Goal: Ask a question: Seek information or help from site administrators or community

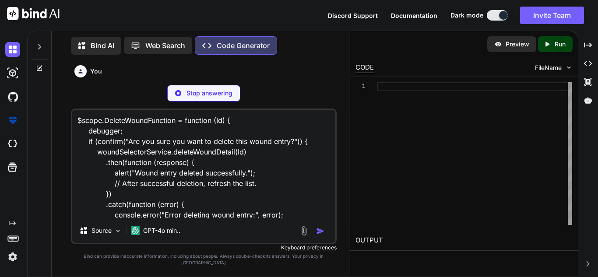
drag, startPoint x: 286, startPoint y: 224, endPoint x: 58, endPoint y: 114, distance: 253.4
click at [58, 114] on div "Bind AI Web Search Created with Pixso. Code Generator You Generate Code Create …" at bounding box center [200, 155] width 297 height 244
type textarea "x"
type textarea "alert("An error occurred while deleting the wound entry. Please try again."); }…"
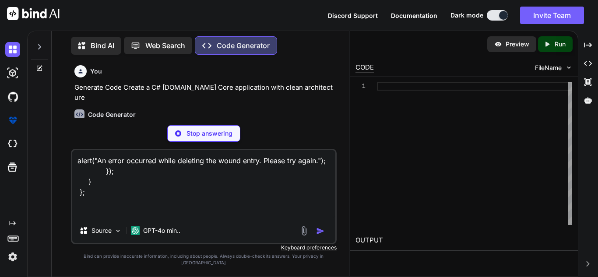
click at [106, 218] on textarea "alert("An error occurred while deleting the wound entry. Please try again."); }…" at bounding box center [203, 184] width 263 height 68
type textarea "x"
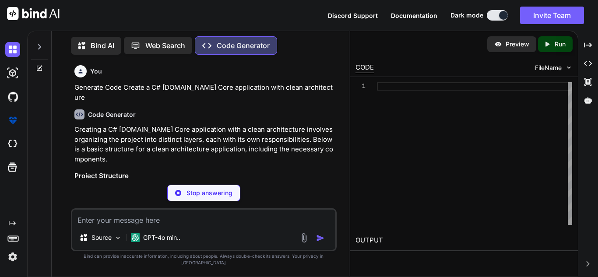
type textarea "x"
paste textarea "woundIntakeTab.controller.js:59 Uncaught (in promise) TypeError: Cannot read pr…"
type textarea "woundIntakeTab.controller.js:59 Uncaught (in promise) TypeError: Cannot read pr…"
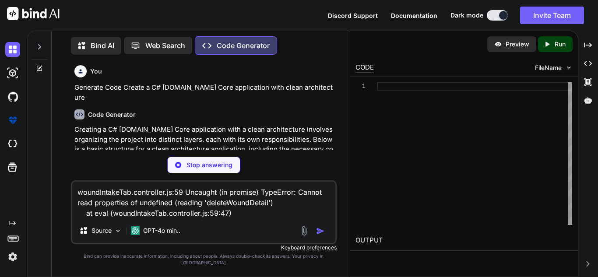
type textarea "x"
type textarea "woundIntakeTab.controller.js:59 Uncaught (in promise) TypeError: Cannot read pr…"
type textarea "x"
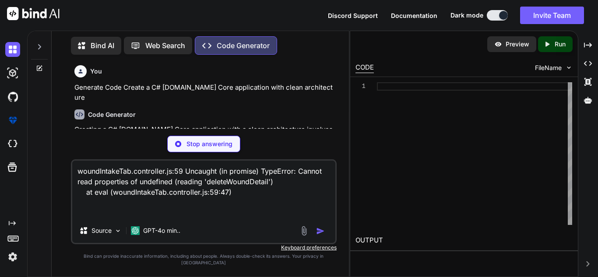
type textarea "woundIntakeTab.controller.js:59 Uncaught (in promise) TypeError: Cannot read pr…"
type textarea "x"
type textarea "woundIntakeTab.controller.js:59 Uncaught (in promise) TypeError: Cannot read pr…"
type textarea "x"
type textarea "woundIntakeTab.controller.js:59 Uncaught (in promise) TypeError: Cannot read pr…"
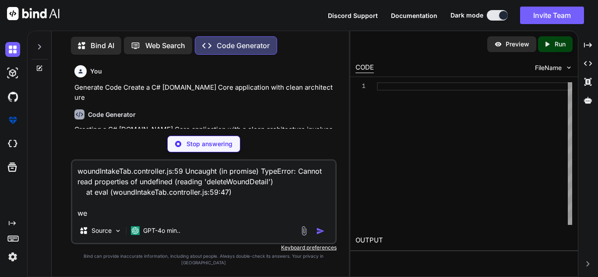
type textarea "x"
type textarea "woundIntakeTab.controller.js:59 Uncaught (in promise) TypeError: Cannot read pr…"
type textarea "x"
type textarea "woundIntakeTab.controller.js:59 Uncaught (in promise) TypeError: Cannot read pr…"
type textarea "x"
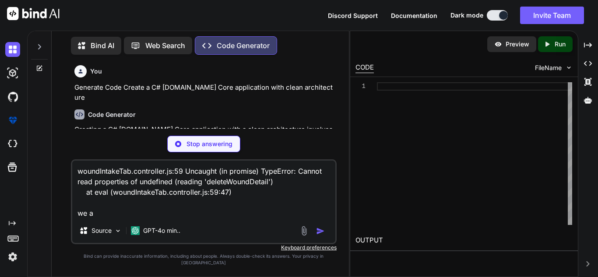
type textarea "woundIntakeTab.controller.js:59 Uncaught (in promise) TypeError: Cannot read pr…"
type textarea "x"
type textarea "woundIntakeTab.controller.js:59 Uncaught (in promise) TypeError: Cannot read pr…"
type textarea "x"
type textarea "woundIntakeTab.controller.js:59 Uncaught (in promise) TypeError: Cannot read pr…"
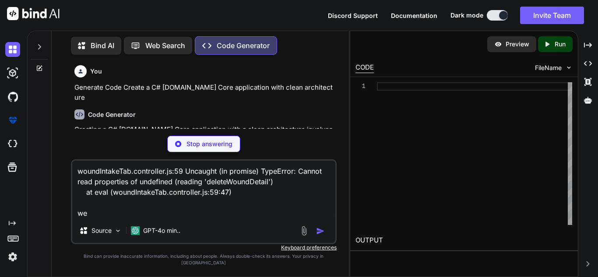
type textarea "x"
type textarea "woundIntakeTab.controller.js:59 Uncaught (in promise) TypeError: Cannot read pr…"
type textarea "x"
type textarea "woundIntakeTab.controller.js:59 Uncaught (in promise) TypeError: Cannot read pr…"
type textarea "x"
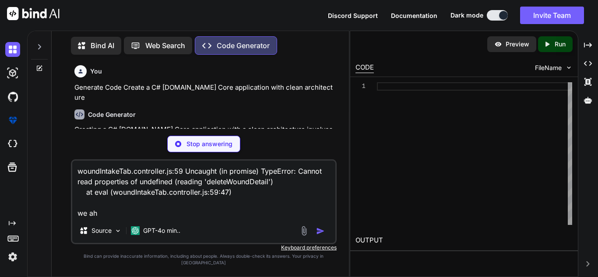
type textarea "woundIntakeTab.controller.js:59 Uncaught (in promise) TypeError: Cannot read pr…"
type textarea "x"
type textarea "woundIntakeTab.controller.js:59 Uncaught (in promise) TypeError: Cannot read pr…"
type textarea "x"
type textarea "woundIntakeTab.controller.js:59 Uncaught (in promise) TypeError: Cannot read pr…"
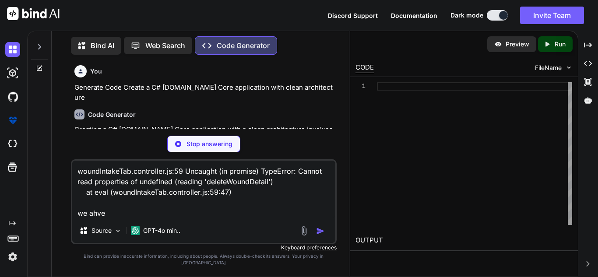
type textarea "x"
type textarea "woundIntakeTab.controller.js:59 Uncaught (in promise) TypeError: Cannot read pr…"
type textarea "x"
type textarea "woundIntakeTab.controller.js:59 Uncaught (in promise) TypeError: Cannot read pr…"
type textarea "x"
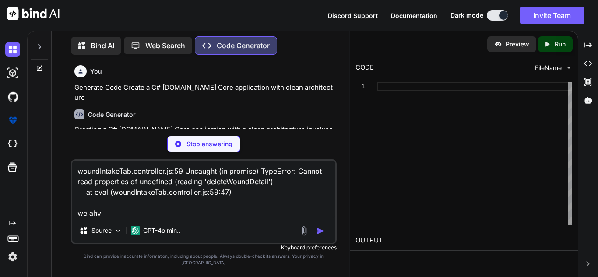
type textarea "woundIntakeTab.controller.js:59 Uncaught (in promise) TypeError: Cannot read pr…"
type textarea "x"
type textarea "woundIntakeTab.controller.js:59 Uncaught (in promise) TypeError: Cannot read pr…"
type textarea "x"
type textarea "woundIntakeTab.controller.js:59 Uncaught (in promise) TypeError: Cannot read pr…"
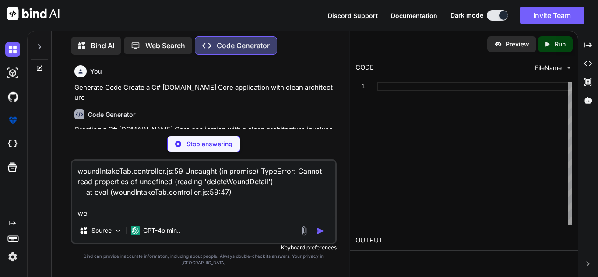
type textarea "x"
type textarea "woundIntakeTab.controller.js:59 Uncaught (in promise) TypeError: Cannot read pr…"
type textarea "x"
type textarea "woundIntakeTab.controller.js:59 Uncaught (in promise) TypeError: Cannot read pr…"
type textarea "x"
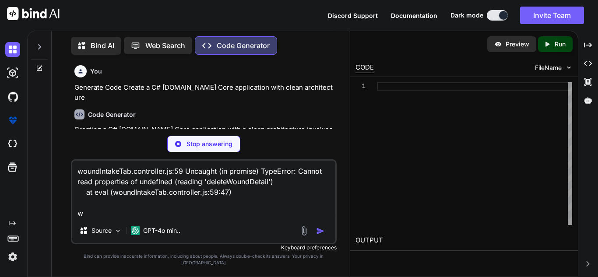
type textarea "woundIntakeTab.controller.js:59 Uncaught (in promise) TypeError: Cannot read pr…"
type textarea "x"
type textarea "woundIntakeTab.controller.js:59 Uncaught (in promise) TypeError: Cannot read pr…"
type textarea "x"
type textarea "woundIntakeTab.controller.js:59 Uncaught (in promise) TypeError: Cannot read pr…"
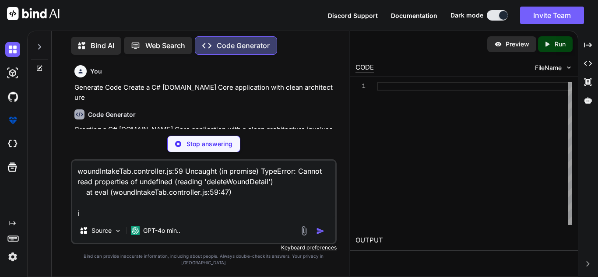
type textarea "x"
type textarea "woundIntakeTab.controller.js:59 Uncaught (in promise) TypeError: Cannot read pr…"
type textarea "x"
type textarea "woundIntakeTab.controller.js:59 Uncaught (in promise) TypeError: Cannot read pr…"
type textarea "x"
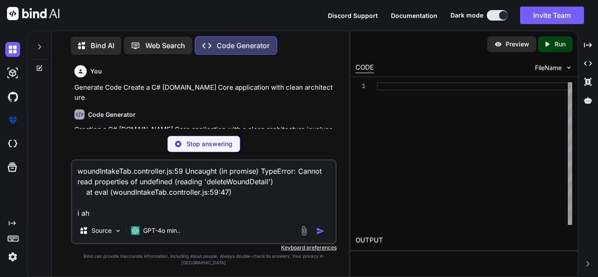
type textarea "woundIntakeTab.controller.js:59 Uncaught (in promise) TypeError: Cannot read pr…"
type textarea "x"
type textarea "woundIntakeTab.controller.js:59 Uncaught (in promise) TypeError: Cannot read pr…"
type textarea "x"
type textarea "woundIntakeTab.controller.js:59 Uncaught (in promise) TypeError: Cannot read pr…"
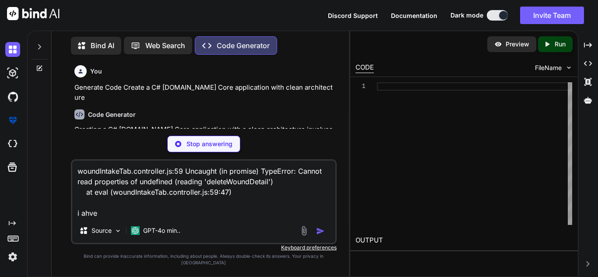
type textarea "x"
type textarea "woundIntakeTab.controller.js:59 Uncaught (in promise) TypeError: Cannot read pr…"
type textarea "x"
type textarea "woundIntakeTab.controller.js:59 Uncaught (in promise) TypeError: Cannot read pr…"
type textarea "x"
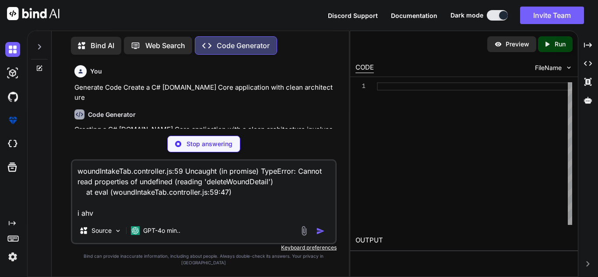
type textarea "woundIntakeTab.controller.js:59 Uncaught (in promise) TypeError: Cannot read pr…"
type textarea "x"
type textarea "woundIntakeTab.controller.js:59 Uncaught (in promise) TypeError: Cannot read pr…"
type textarea "x"
type textarea "woundIntakeTab.controller.js:59 Uncaught (in promise) TypeError: Cannot read pr…"
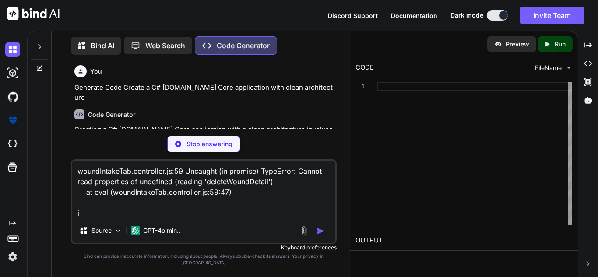
type textarea "x"
type textarea "woundIntakeTab.controller.js:59 Uncaught (in promise) TypeError: Cannot read pr…"
type textarea "x"
type textarea "woundIntakeTab.controller.js:59 Uncaught (in promise) TypeError: Cannot read pr…"
type textarea "x"
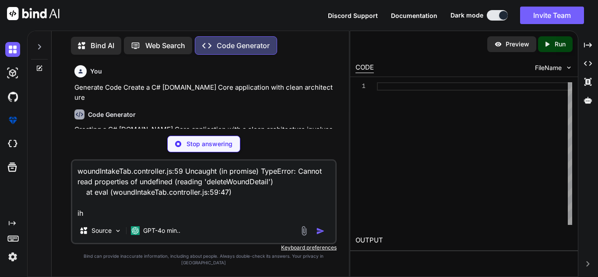
type textarea "woundIntakeTab.controller.js:59 Uncaught (in promise) TypeError: Cannot read pr…"
type textarea "x"
type textarea "woundIntakeTab.controller.js:59 Uncaught (in promise) TypeError: Cannot read pr…"
type textarea "x"
type textarea "woundIntakeTab.controller.js:59 Uncaught (in promise) TypeError: Cannot read pr…"
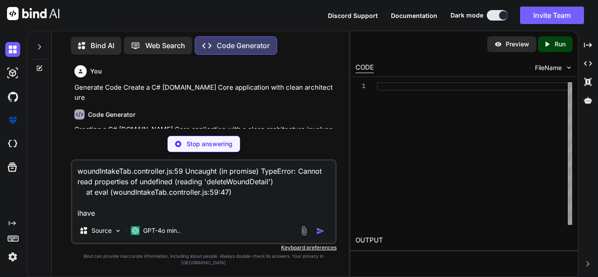
type textarea "x"
type textarea "woundIntakeTab.controller.js:59 Uncaught (in promise) TypeError: Cannot read pr…"
type textarea "x"
type textarea "woundIntakeTab.controller.js:59 Uncaught (in promise) TypeError: Cannot read pr…"
type textarea "x"
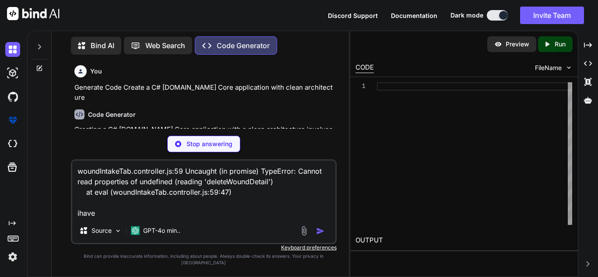
type textarea "woundIntakeTab.controller.js:59 Uncaught (in promise) TypeError: Cannot read pr…"
type textarea "x"
type textarea "woundIntakeTab.controller.js:59 Uncaught (in promise) TypeError: Cannot read pr…"
type textarea "x"
type textarea "woundIntakeTab.controller.js:59 Uncaught (in promise) TypeError: Cannot read pr…"
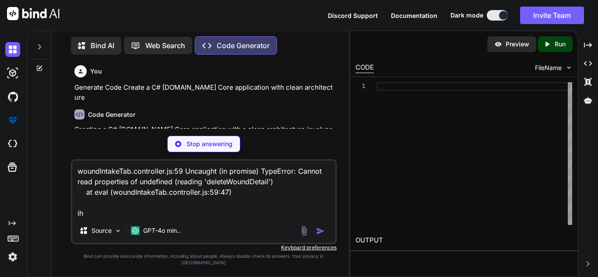
type textarea "x"
type textarea "woundIntakeTab.controller.js:59 Uncaught (in promise) TypeError: Cannot read pr…"
type textarea "x"
type textarea "woundIntakeTab.controller.js:59 Uncaught (in promise) TypeError: Cannot read pr…"
type textarea "x"
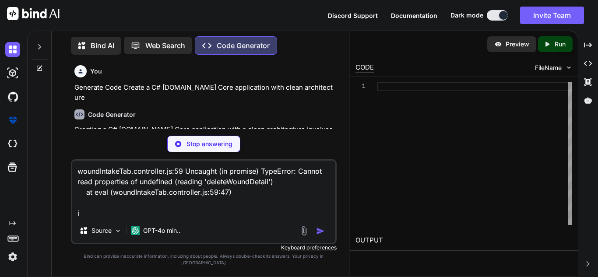
type textarea "woundIntakeTab.controller.js:59 Uncaught (in promise) TypeError: Cannot read pr…"
type textarea "x"
type textarea "woundIntakeTab.controller.js:59 Uncaught (in promise) TypeError: Cannot read pr…"
type textarea "x"
type textarea "woundIntakeTab.controller.js:59 Uncaught (in promise) TypeError: Cannot read pr…"
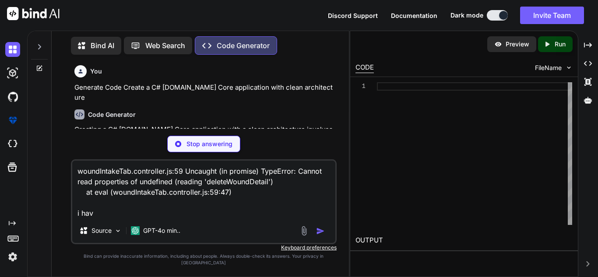
type textarea "x"
type textarea "woundIntakeTab.controller.js:59 Uncaught (in promise) TypeError: Cannot read pr…"
type textarea "x"
type textarea "woundIntakeTab.controller.js:59 Uncaught (in promise) TypeError: Cannot read pr…"
type textarea "x"
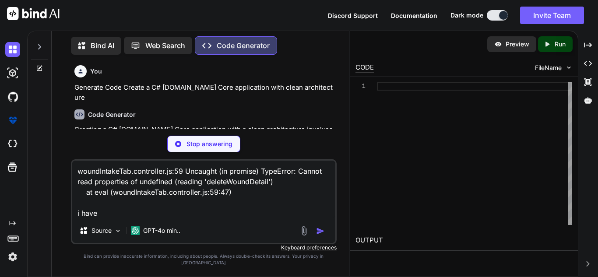
type textarea "woundIntakeTab.controller.js:59 Uncaught (in promise) TypeError: Cannot read pr…"
type textarea "x"
type textarea "woundIntakeTab.controller.js:59 Uncaught (in promise) TypeError: Cannot read pr…"
type textarea "x"
type textarea "woundIntakeTab.controller.js:59 Uncaught (in promise) TypeError: Cannot read pr…"
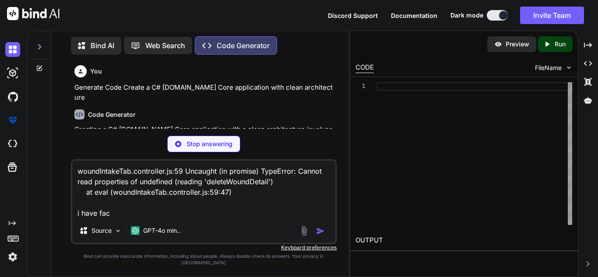
type textarea "x"
type textarea "woundIntakeTab.controller.js:59 Uncaught (in promise) TypeError: Cannot read pr…"
type textarea "x"
type textarea "woundIntakeTab.controller.js:59 Uncaught (in promise) TypeError: Cannot read pr…"
type textarea "x"
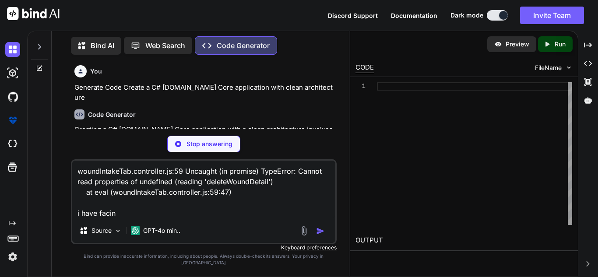
type textarea "woundIntakeTab.controller.js:59 Uncaught (in promise) TypeError: Cannot read pr…"
type textarea "x"
type textarea "woundIntakeTab.controller.js:59 Uncaught (in promise) TypeError: Cannot read pr…"
type textarea "x"
type textarea "woundIntakeTab.controller.js:59 Uncaught (in promise) TypeError: Cannot read pr…"
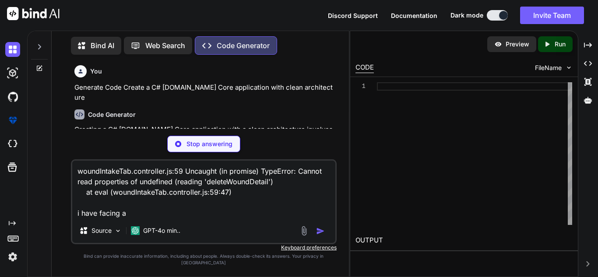
type textarea "x"
type textarea "woundIntakeTab.controller.js:59 Uncaught (in promise) TypeError: Cannot read pr…"
type textarea "x"
type textarea "woundIntakeTab.controller.js:59 Uncaught (in promise) TypeError: Cannot read pr…"
type textarea "x"
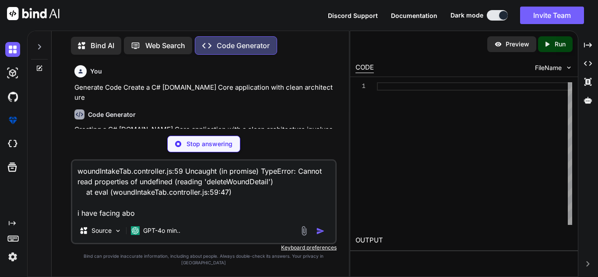
type textarea "woundIntakeTab.controller.js:59 Uncaught (in promise) TypeError: Cannot read pr…"
type textarea "x"
type textarea "woundIntakeTab.controller.js:59 Uncaught (in promise) TypeError: Cannot read pr…"
type textarea "x"
type textarea "woundIntakeTab.controller.js:59 Uncaught (in promise) TypeError: Cannot read pr…"
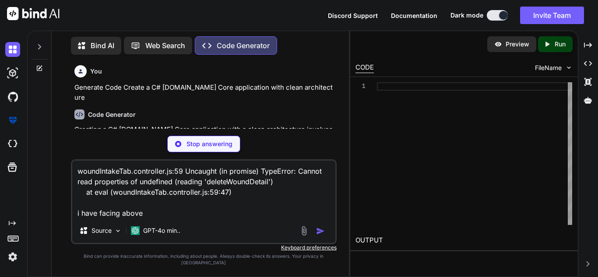
type textarea "x"
type textarea "woundIntakeTab.controller.js:59 Uncaught (in promise) TypeError: Cannot read pr…"
type textarea "x"
type textarea "woundIntakeTab.controller.js:59 Uncaught (in promise) TypeError: Cannot read pr…"
type textarea "x"
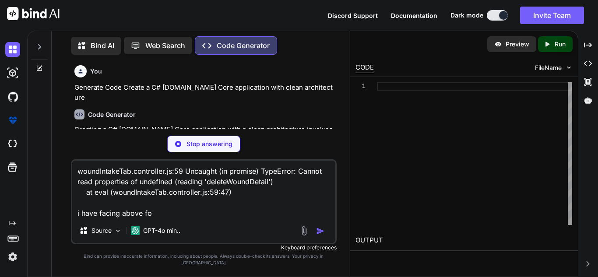
type textarea "woundIntakeTab.controller.js:59 Uncaught (in promise) TypeError: Cannot read pr…"
type textarea "x"
type textarea "woundIntakeTab.controller.js:59 Uncaught (in promise) TypeError: Cannot read pr…"
type textarea "x"
type textarea "woundIntakeTab.controller.js:59 Uncaught (in promise) TypeError: Cannot read pr…"
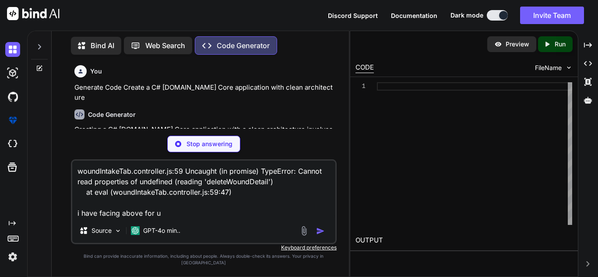
type textarea "x"
type textarea "woundIntakeTab.controller.js:59 Uncaught (in promise) TypeError: Cannot read pr…"
type textarea "x"
type textarea "woundIntakeTab.controller.js:59 Uncaught (in promise) TypeError: Cannot read pr…"
type textarea "x"
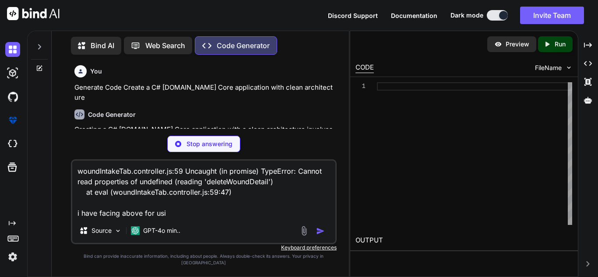
type textarea "woundIntakeTab.controller.js:59 Uncaught (in promise) TypeError: Cannot read pr…"
type textarea "x"
type textarea "woundIntakeTab.controller.js:59 Uncaught (in promise) TypeError: Cannot read pr…"
type textarea "x"
type textarea "woundIntakeTab.controller.js:59 Uncaught (in promise) TypeError: Cannot read pr…"
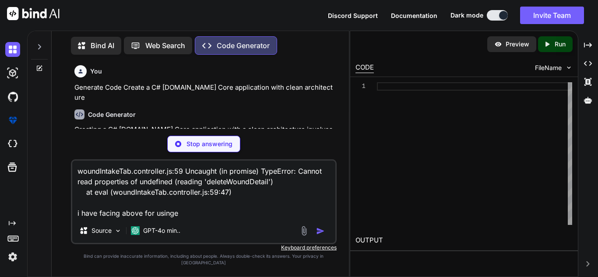
type textarea "x"
type textarea "woundIntakeTab.controller.js:59 Uncaught (in promise) TypeError: Cannot read pr…"
type textarea "x"
type textarea "woundIntakeTab.controller.js:59 Uncaught (in promise) TypeError: Cannot read pr…"
type textarea "x"
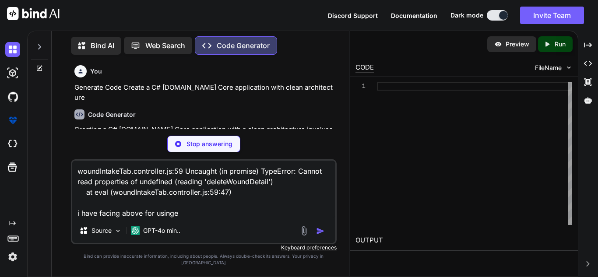
type textarea "woundIntakeTab.controller.js:59 Uncaught (in promise) TypeError: Cannot read pr…"
type textarea "x"
type textarea "woundIntakeTab.controller.js:59 Uncaught (in promise) TypeError: Cannot read pr…"
type textarea "x"
type textarea "dotnet sln add CleanArchitectureExample.Api/CleanArchitectureExample.Api.csproj…"
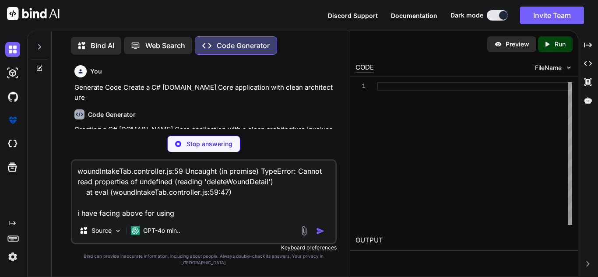
type textarea "x"
type textarea "woundIntakeTab.controller.js:59 Uncaught (in promise) TypeError: Cannot read pr…"
type textarea "x"
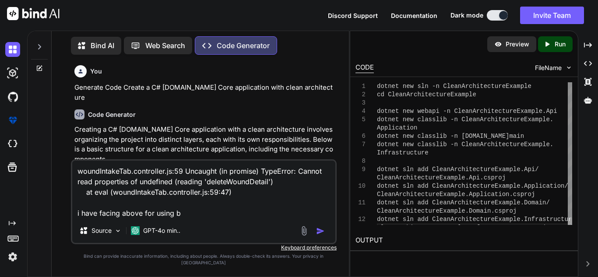
type textarea "woundIntakeTab.controller.js:59 Uncaught (in promise) TypeError: Cannot read pr…"
type textarea "x"
type textarea "woundIntakeTab.controller.js:59 Uncaught (in promise) TypeError: Cannot read pr…"
type textarea "x"
type textarea "woundIntakeTab.controller.js:59 Uncaught (in promise) TypeError: Cannot read pr…"
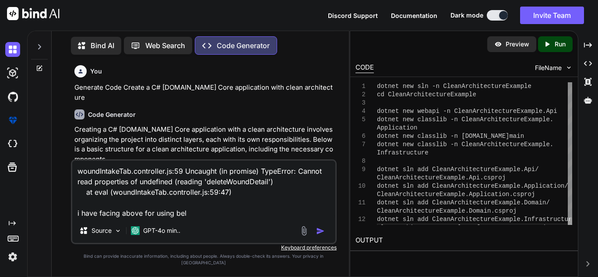
type textarea "x"
type textarea "woundIntakeTab.controller.js:59 Uncaught (in promise) TypeError: Cannot read pr…"
type textarea "x"
type textarea "woundIntakeTab.controller.js:59 Uncaught (in promise) TypeError: Cannot read pr…"
type textarea "x"
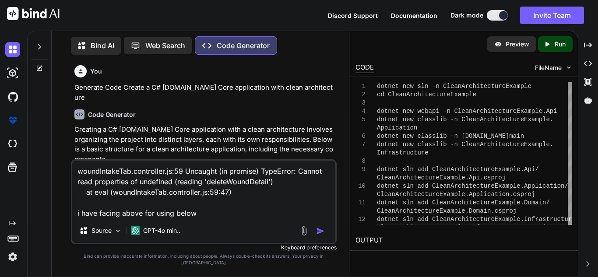
type textarea "woundIntakeTab.controller.js:59 Uncaught (in promise) TypeError: Cannot read pr…"
type textarea "x"
type textarea "woundIntakeTab.controller.js:59 Uncaught (in promise) TypeError: Cannot read pr…"
type textarea "x"
type textarea "woundIntakeTab.controller.js:59 Uncaught (in promise) TypeError: Cannot read pr…"
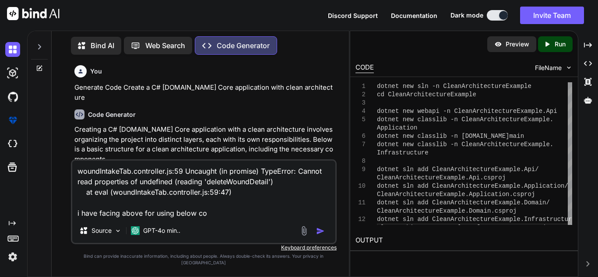
type textarea "x"
type textarea "woundIntakeTab.controller.js:59 Uncaught (in promise) TypeError: Cannot read pr…"
type textarea "x"
type textarea "woundIntakeTab.controller.js:59 Uncaught (in promise) TypeError: Cannot read pr…"
type textarea "x"
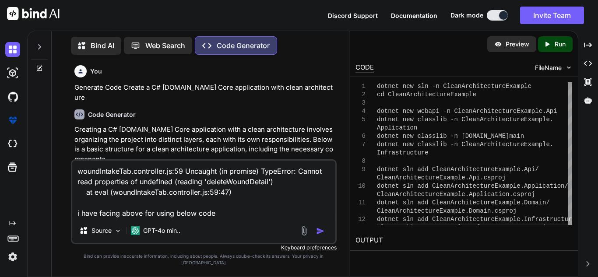
type textarea "woundIntakeTab.controller.js:59 Uncaught (in promise) TypeError: Cannot read pr…"
type textarea "x"
type textarea "woundIntakeTab.controller.js:59 Uncaught (in promise) TypeError: Cannot read pr…"
type textarea "x"
type textarea "woundIntakeTab.controller.js:59 Uncaught (in promise) TypeError: Cannot read pr…"
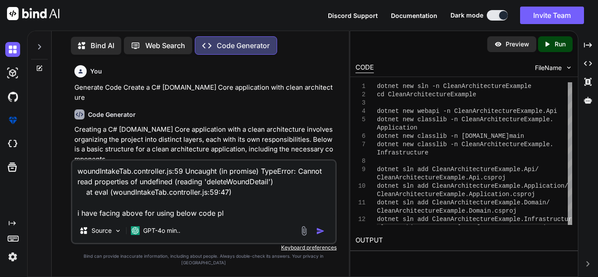
type textarea "x"
type textarea "woundIntakeTab.controller.js:59 Uncaught (in promise) TypeError: Cannot read pr…"
type textarea "x"
type textarea "woundIntakeTab.controller.js:59 Uncaught (in promise) TypeError: Cannot read pr…"
type textarea "x"
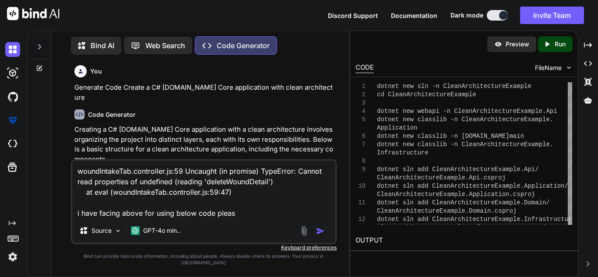
type textarea "woundIntakeTab.controller.js:59 Uncaught (in promise) TypeError: Cannot read pr…"
type textarea "x"
type textarea "woundIntakeTab.controller.js:59 Uncaught (in promise) TypeError: Cannot read pr…"
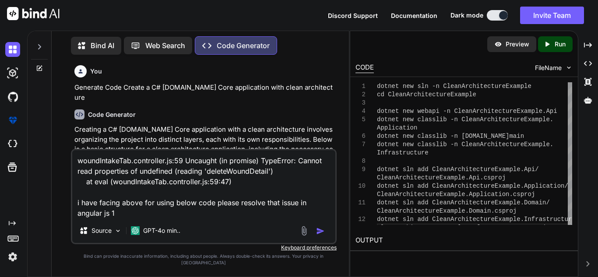
click at [137, 216] on textarea "woundIntakeTab.controller.js:59 Uncaught (in promise) TypeError: Cannot read pr…" at bounding box center [203, 184] width 263 height 68
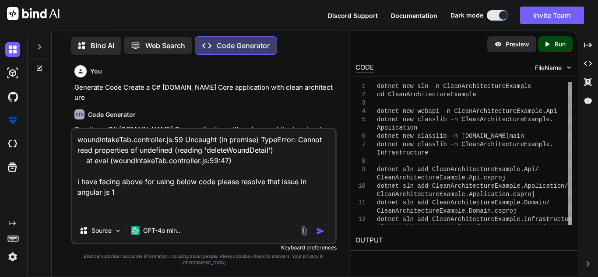
paste textarea "$scope.DeleteWoundFunction = function (Id) { [DOMAIN_NAME]({ title: "Are you su…"
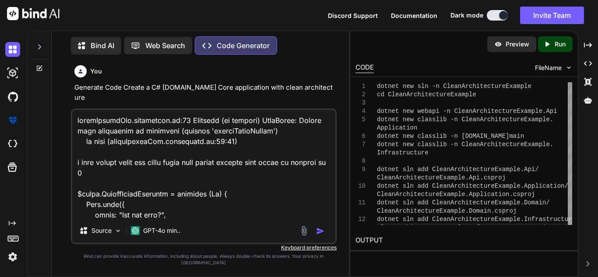
scroll to position [453, 0]
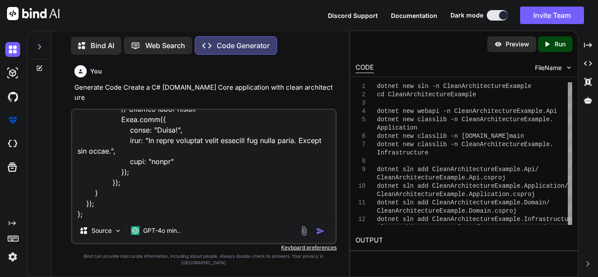
drag, startPoint x: 320, startPoint y: 239, endPoint x: 319, endPoint y: 244, distance: 5.8
click at [320, 236] on img "button" at bounding box center [320, 231] width 9 height 9
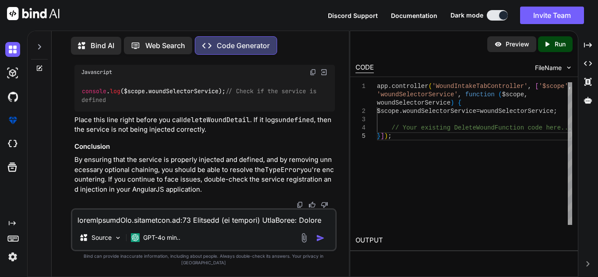
scroll to position [3176, 0]
drag, startPoint x: 75, startPoint y: 132, endPoint x: 299, endPoint y: 145, distance: 225.0
